Goal: Task Accomplishment & Management: Manage account settings

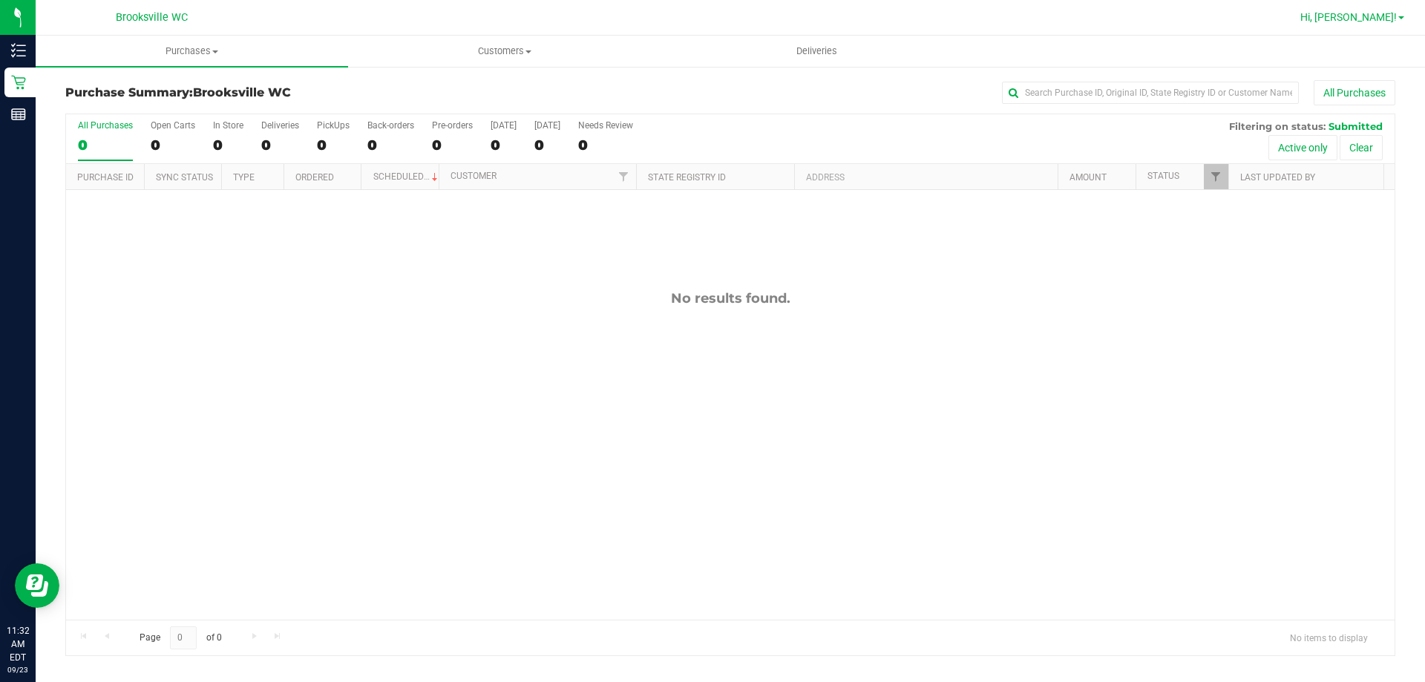
click at [1406, 13] on link "Hi, [PERSON_NAME]!" at bounding box center [1352, 18] width 116 height 16
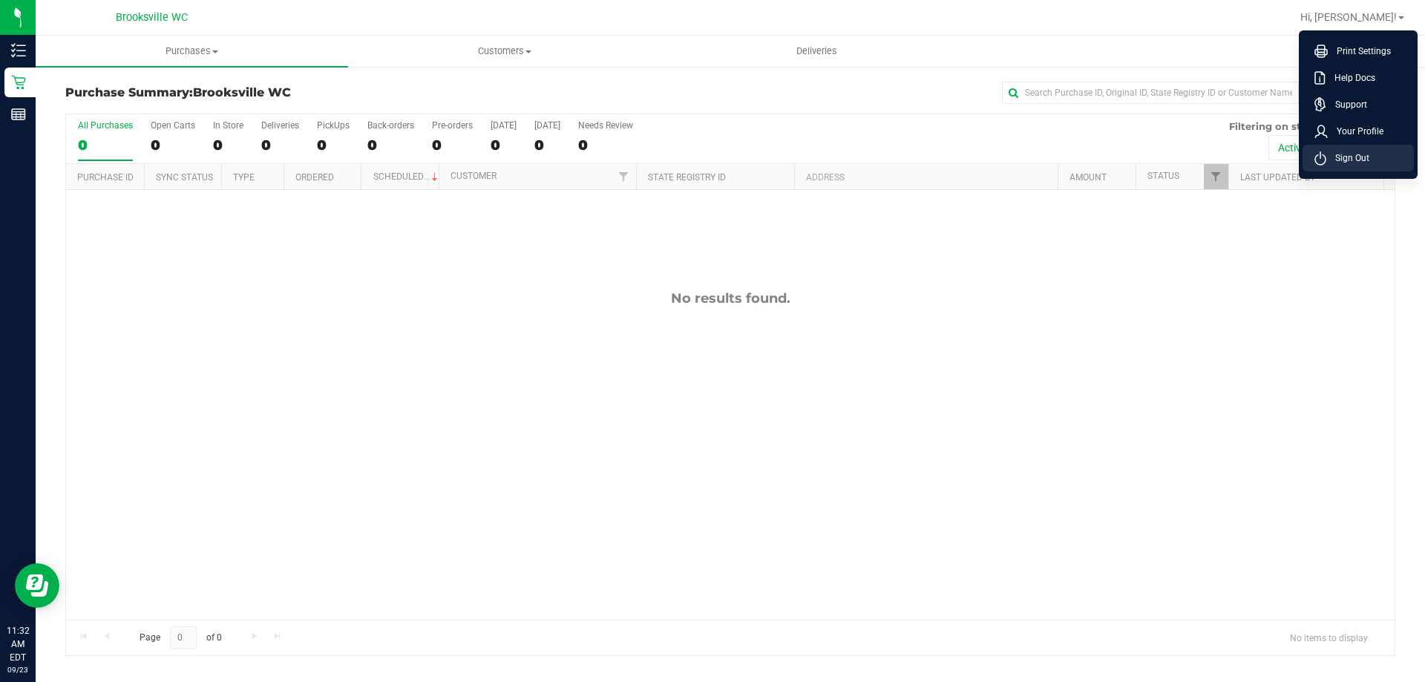
click at [1346, 154] on span "Sign Out" at bounding box center [1347, 158] width 43 height 15
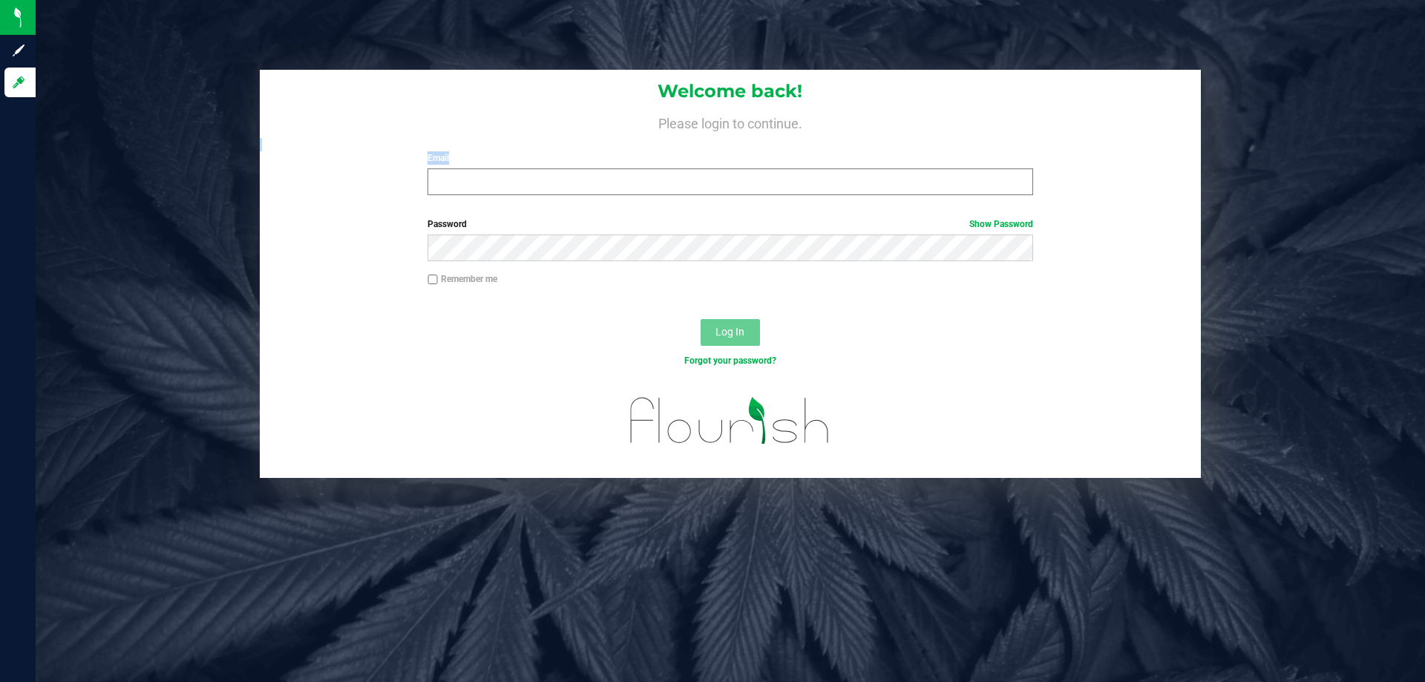
drag, startPoint x: 888, startPoint y: 196, endPoint x: 892, endPoint y: 188, distance: 8.7
click at [891, 190] on div "Welcome back! Please login to continue. Email Required Please format your email…" at bounding box center [730, 138] width 941 height 137
click at [894, 186] on input "Email" at bounding box center [729, 181] width 605 height 27
type input "[EMAIL_ADDRESS][DOMAIN_NAME]"
click at [701, 319] on button "Log In" at bounding box center [730, 332] width 59 height 27
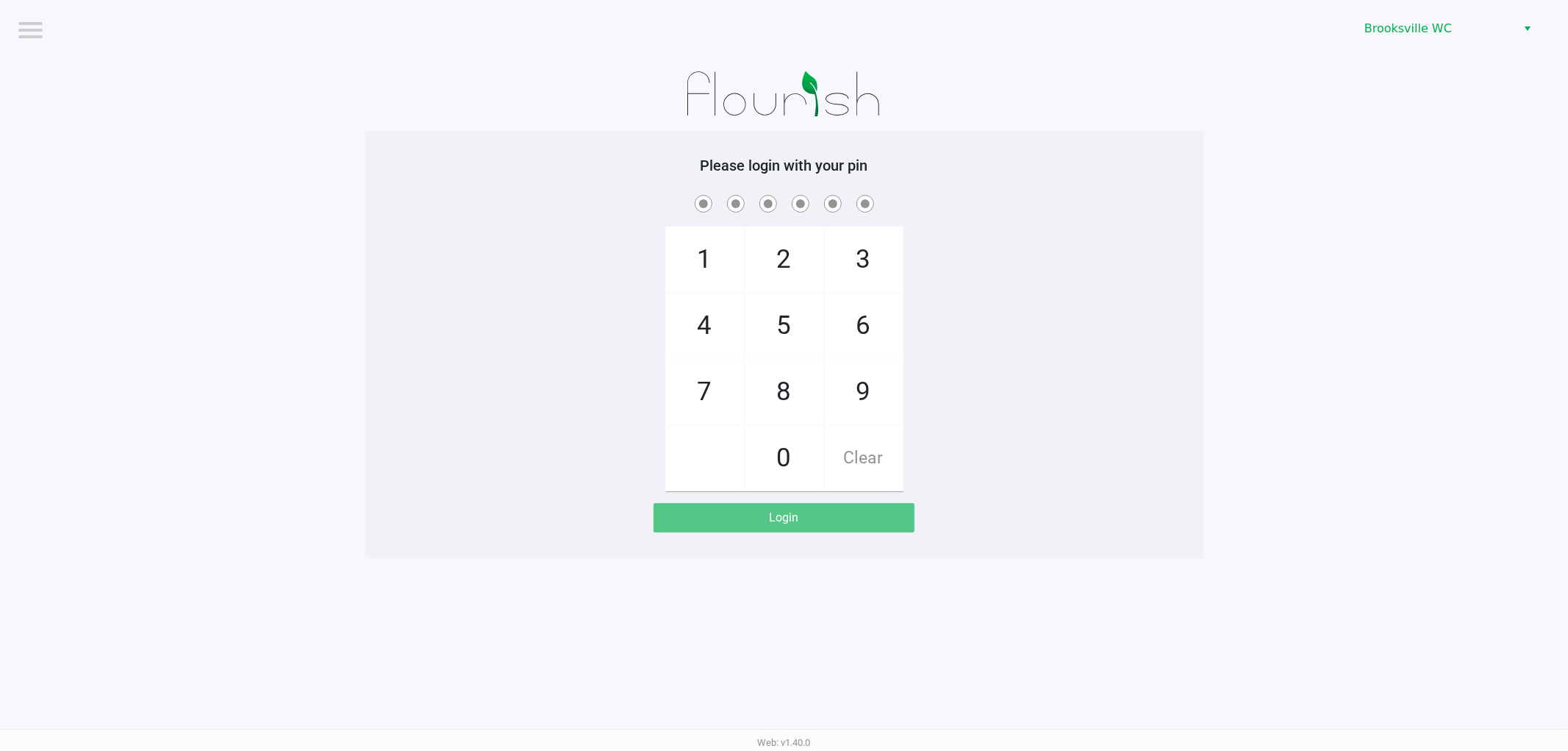
click at [1034, 118] on div at bounding box center [784, 94] width 838 height 73
checkbox input "true"
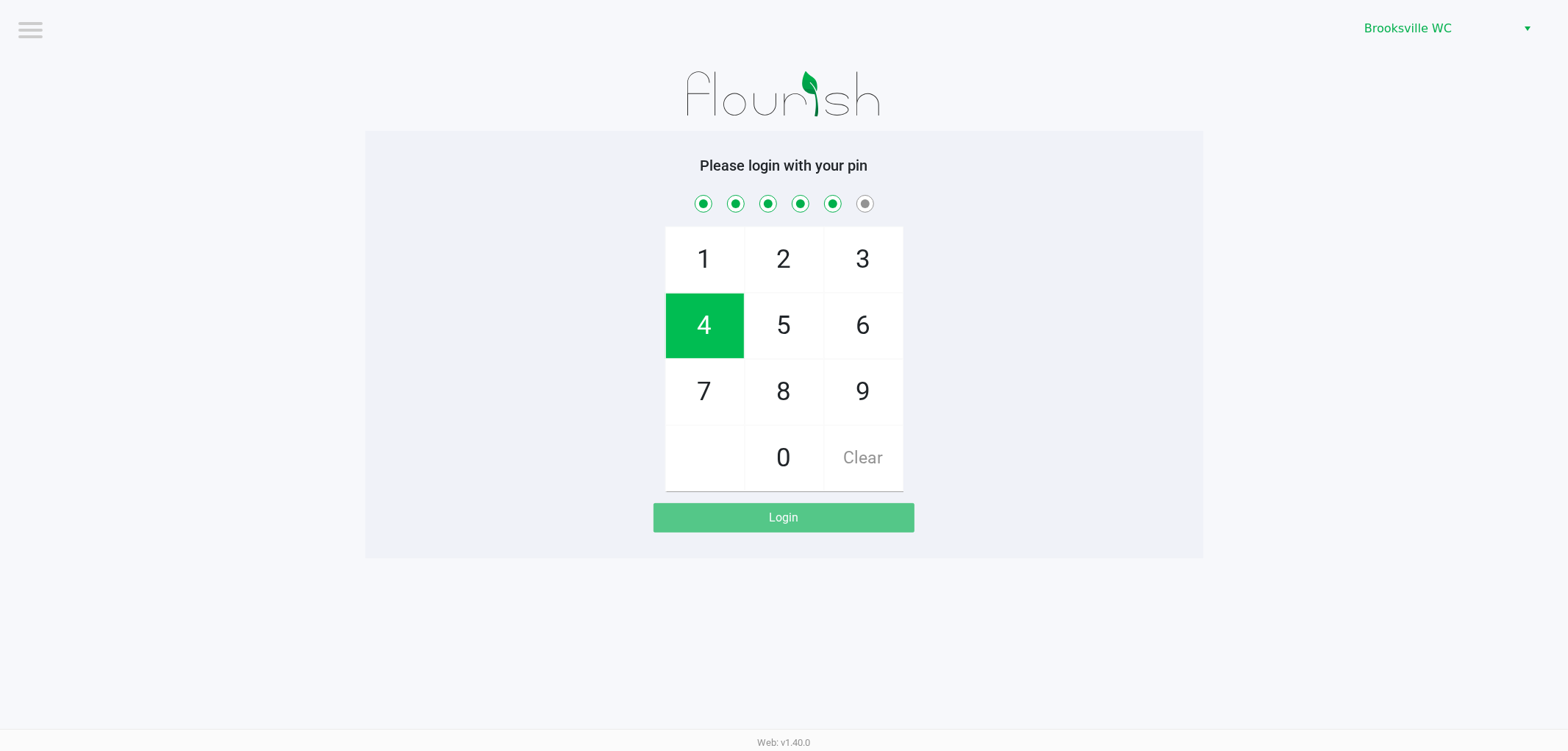
checkbox input "true"
